Goal: Navigation & Orientation: Find specific page/section

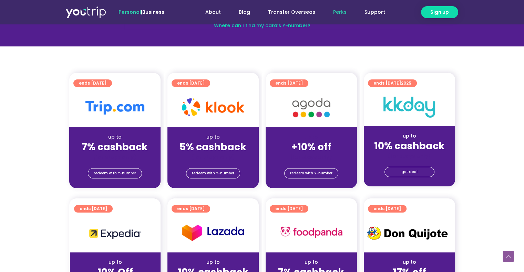
scroll to position [138, 0]
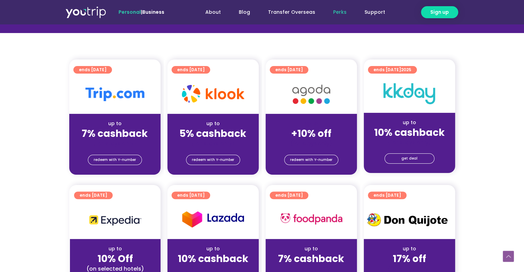
click at [95, 99] on img at bounding box center [114, 94] width 59 height 14
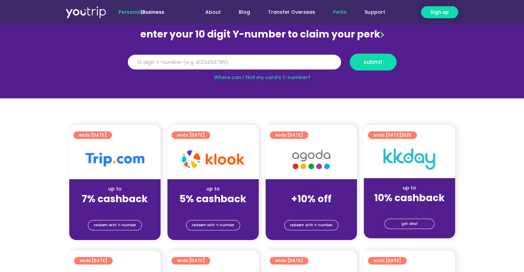
scroll to position [69, 0]
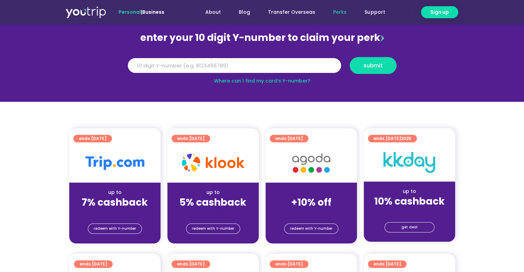
click at [126, 205] on strong "7% cashback" at bounding box center [115, 202] width 66 height 13
click at [123, 183] on div "up to 7% cashback (for stays only)" at bounding box center [114, 199] width 91 height 33
click at [116, 157] on img at bounding box center [114, 163] width 59 height 14
click at [105, 150] on div at bounding box center [114, 163] width 91 height 39
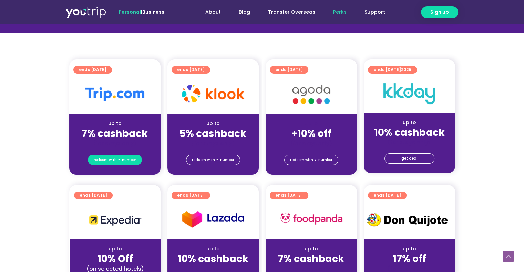
click at [114, 163] on span "redeem with Y-number" at bounding box center [115, 160] width 42 height 10
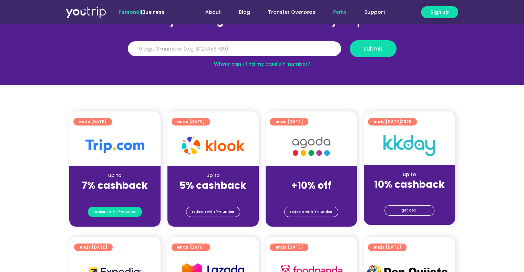
scroll to position [76, 0]
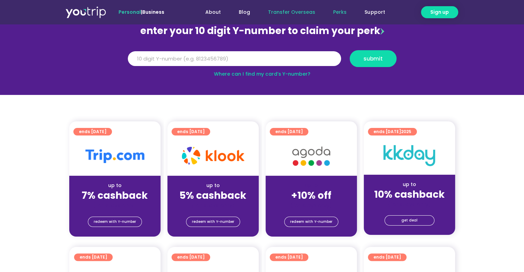
click at [291, 14] on link "Transfer Overseas" at bounding box center [291, 12] width 65 height 13
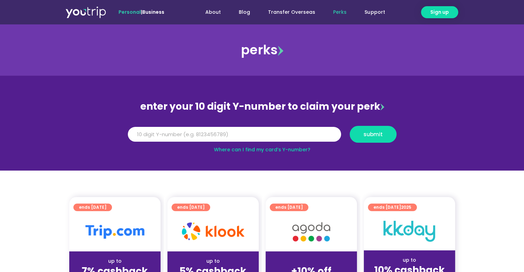
click at [79, 16] on img at bounding box center [85, 12] width 41 height 12
